Goal: Task Accomplishment & Management: Manage account settings

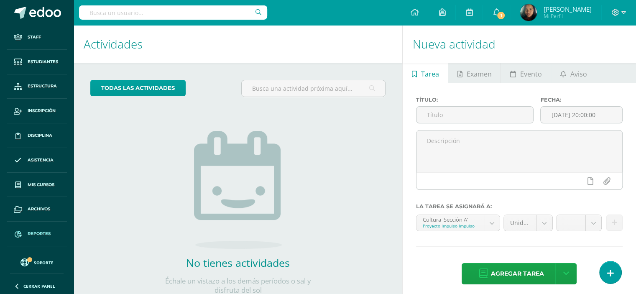
click at [43, 230] on span "Reportes" at bounding box center [39, 233] width 23 height 7
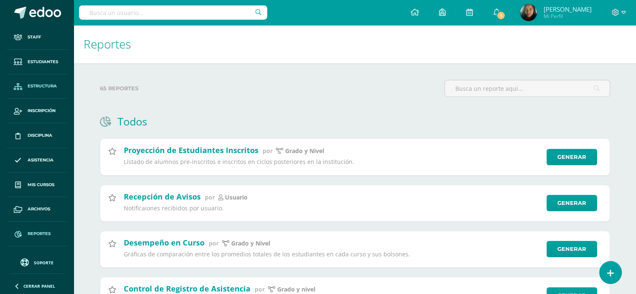
click at [48, 84] on span "Estructura" at bounding box center [42, 86] width 29 height 7
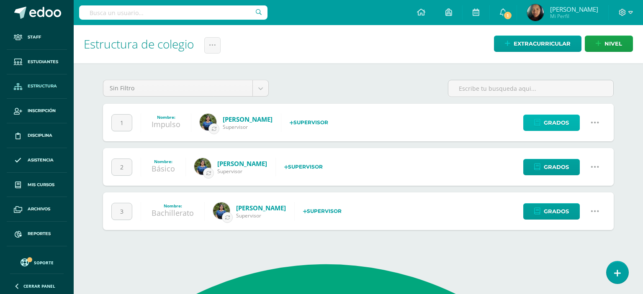
click at [562, 123] on span "Grados" at bounding box center [555, 122] width 25 height 15
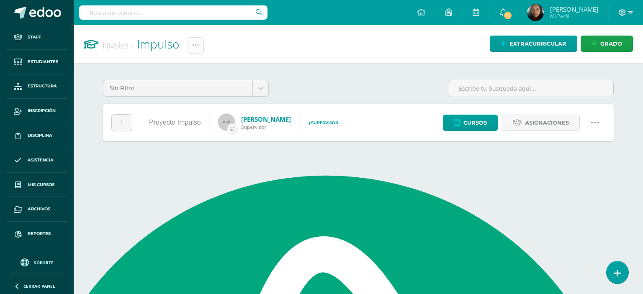
click at [199, 46] on icon at bounding box center [195, 45] width 7 height 7
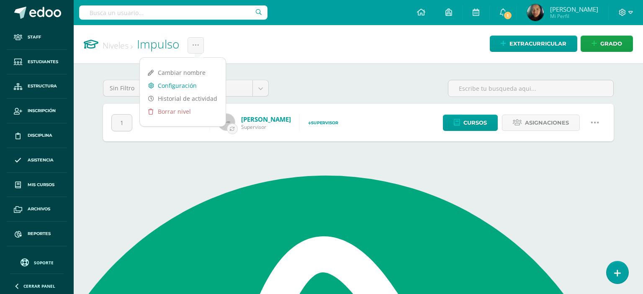
click at [186, 83] on link "Configuración" at bounding box center [183, 85] width 86 height 13
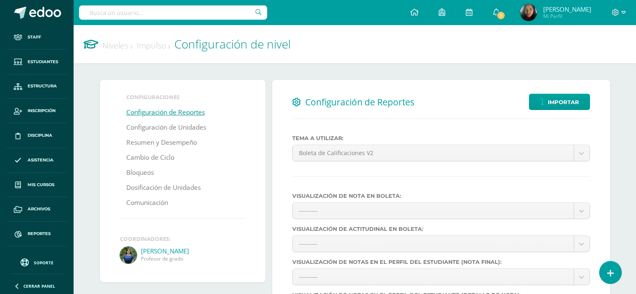
select select
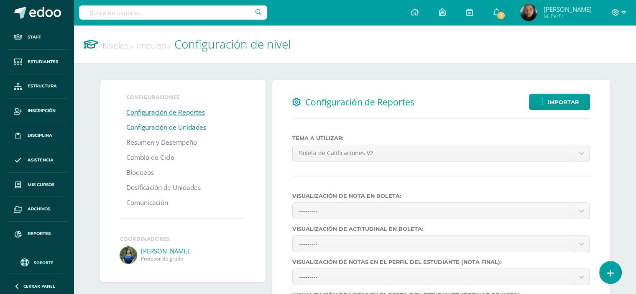
click at [185, 131] on link "Configuración de Unidades" at bounding box center [166, 127] width 80 height 15
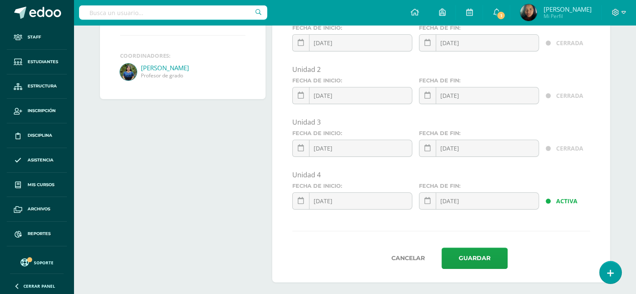
scroll to position [187, 0]
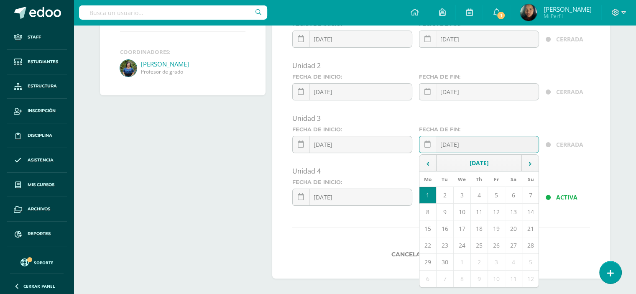
click at [484, 153] on input "[DATE]" at bounding box center [479, 144] width 119 height 16
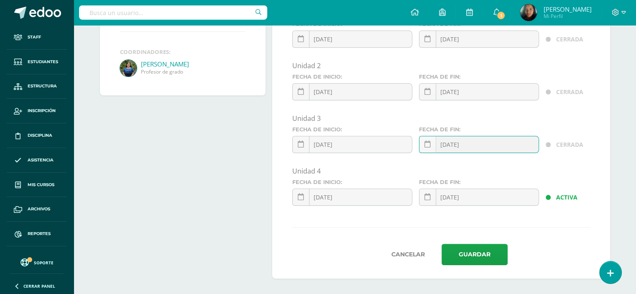
click at [484, 153] on input "[DATE]" at bounding box center [479, 144] width 119 height 16
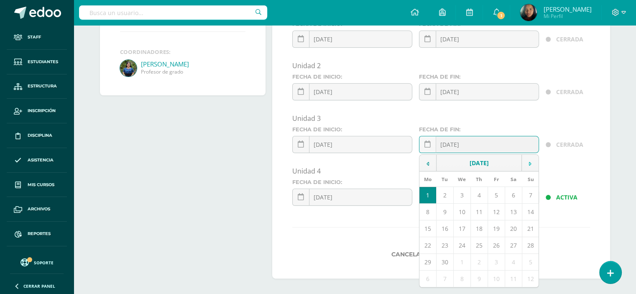
click at [529, 172] on td at bounding box center [530, 163] width 17 height 17
click at [513, 204] on td "4" at bounding box center [513, 195] width 17 height 17
type input "2025-10-04"
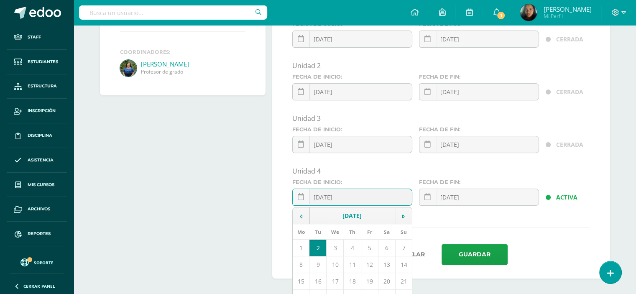
click at [389, 205] on input "2025-09-02" at bounding box center [352, 197] width 119 height 16
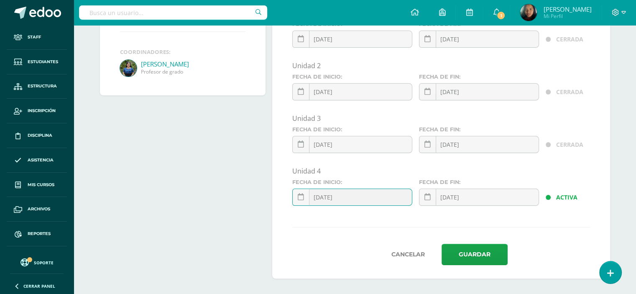
click at [389, 205] on input "2025-09-02" at bounding box center [352, 197] width 119 height 16
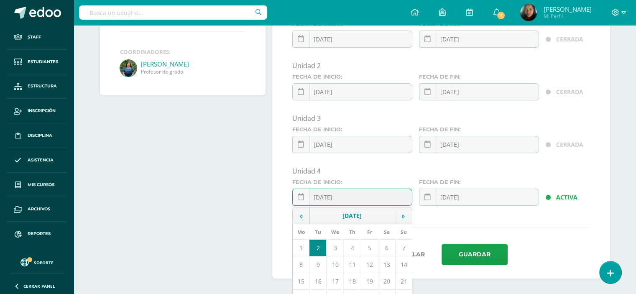
click at [407, 224] on td at bounding box center [403, 215] width 17 height 17
click at [405, 256] on td "5" at bounding box center [403, 248] width 17 height 17
type input "2025-10-05"
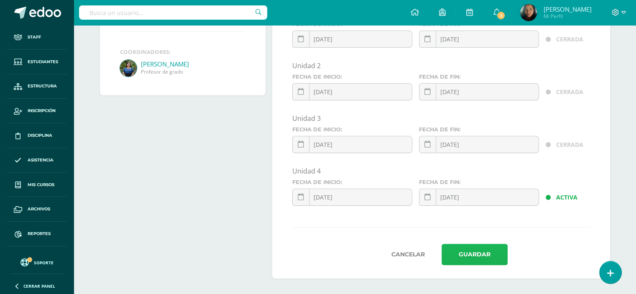
click at [480, 265] on button "Guardar" at bounding box center [475, 254] width 66 height 21
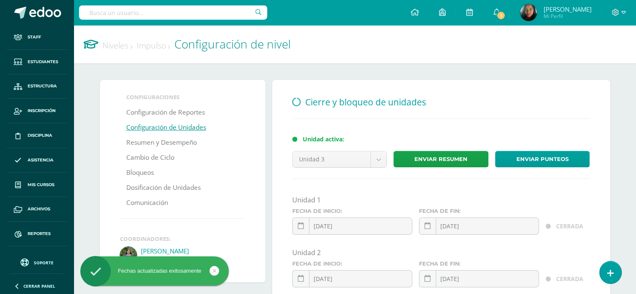
click at [341, 267] on label "Fecha de inicio:" at bounding box center [352, 264] width 120 height 6
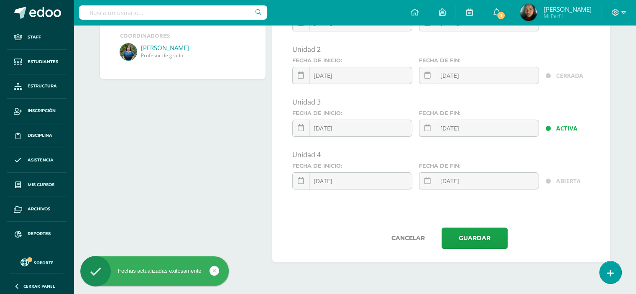
scroll to position [55, 0]
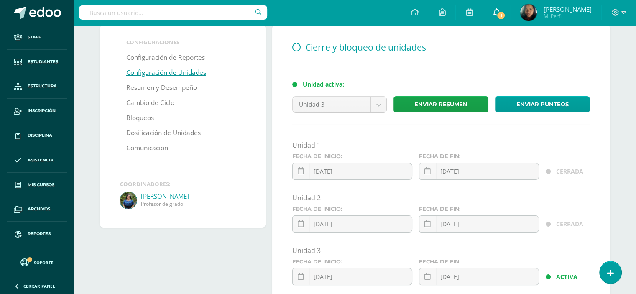
click at [494, 6] on link "1" at bounding box center [496, 12] width 27 height 25
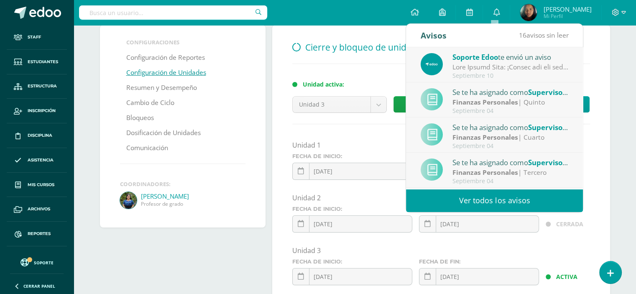
click at [620, 54] on div "Configuraciones Configuración de Reportes Configuración de Unidades Resumen y D…" at bounding box center [355, 217] width 544 height 419
